Goal: Task Accomplishment & Management: Manage account settings

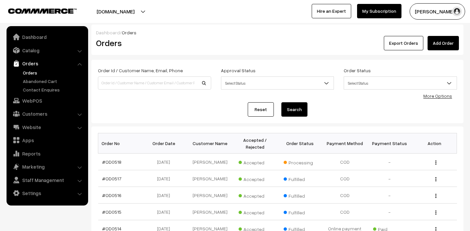
click at [37, 72] on link "Orders" at bounding box center [53, 72] width 65 height 7
click at [439, 9] on button "Madhu K" at bounding box center [437, 11] width 55 height 16
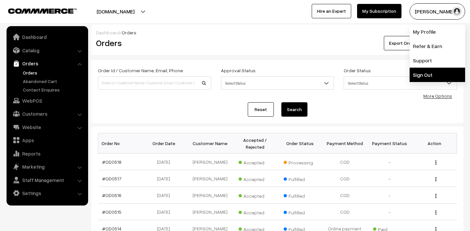
click at [430, 74] on link "Sign Out" at bounding box center [437, 75] width 55 height 14
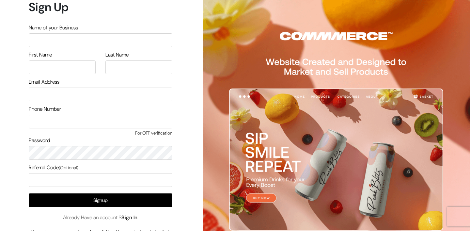
click at [136, 218] on link "Sign In" at bounding box center [129, 217] width 16 height 7
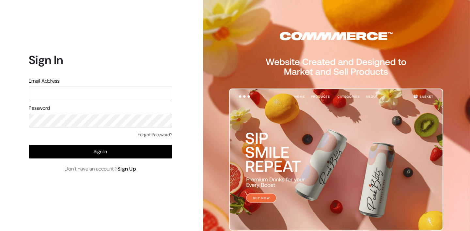
click at [98, 94] on input "text" at bounding box center [101, 93] width 144 height 14
type input "[PERSON_NAME][EMAIL_ADDRESS][DOMAIN_NAME]"
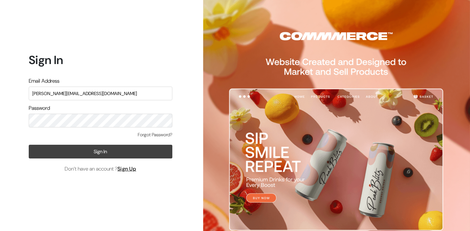
click at [83, 151] on button "Sign In" at bounding box center [101, 152] width 144 height 14
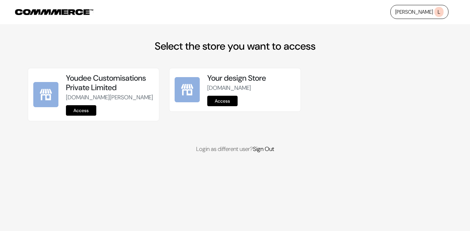
click at [76, 116] on link "Access" at bounding box center [81, 110] width 30 height 10
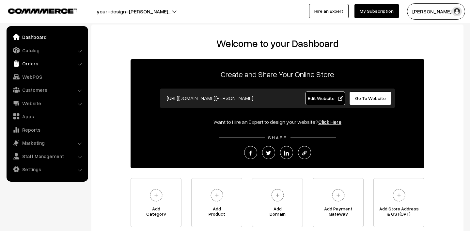
click at [31, 62] on link "Orders" at bounding box center [47, 63] width 78 height 12
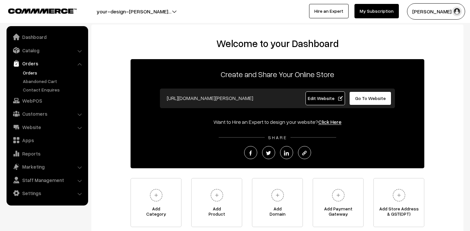
click at [46, 73] on link "Orders" at bounding box center [53, 72] width 65 height 7
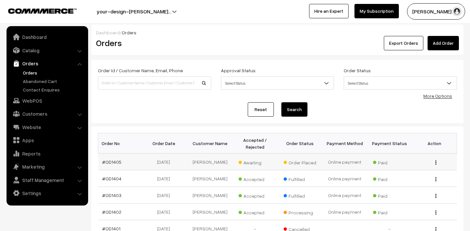
click at [254, 161] on span "Awaiting" at bounding box center [255, 161] width 33 height 8
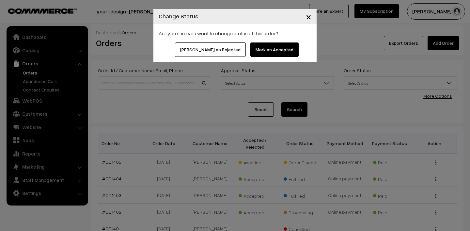
click at [260, 46] on button "Mark as Accepted" at bounding box center [274, 49] width 48 height 14
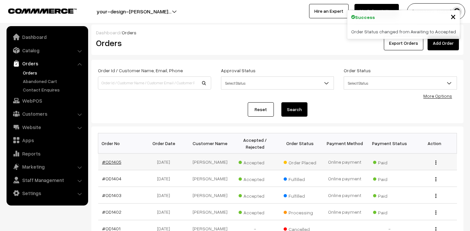
click at [112, 162] on link "#OD1405" at bounding box center [111, 162] width 19 height 6
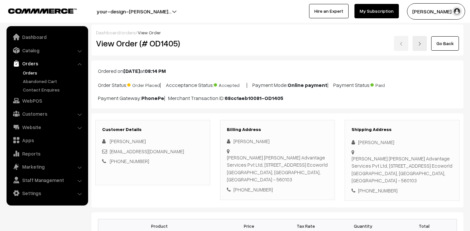
scroll to position [111, 0]
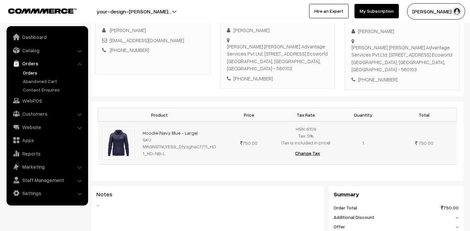
drag, startPoint x: 140, startPoint y: 130, endPoint x: 202, endPoint y: 132, distance: 62.0
click at [202, 132] on td "Hoodie (Navy Blue - Large) SKU: MRGNSTNLYESS_DtyzgheC1711_HO1_HD-NB-L" at bounding box center [180, 142] width 82 height 43
copy link "Hoodie (Navy Blue - Large)"
click at [31, 73] on link "Orders" at bounding box center [53, 72] width 65 height 7
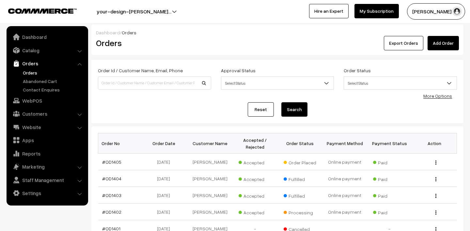
click at [31, 72] on link "Orders" at bounding box center [53, 72] width 65 height 7
click at [33, 69] on link "Orders" at bounding box center [47, 63] width 78 height 12
click at [36, 72] on link "Orders" at bounding box center [53, 72] width 65 height 7
click at [30, 73] on link "Orders" at bounding box center [53, 72] width 65 height 7
click at [36, 72] on link "Orders" at bounding box center [53, 72] width 65 height 7
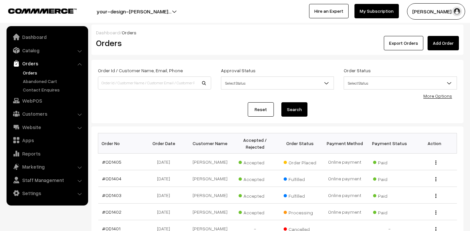
click at [32, 71] on link "Orders" at bounding box center [53, 72] width 65 height 7
click at [33, 73] on link "Orders" at bounding box center [53, 72] width 65 height 7
